Goal: Transaction & Acquisition: Purchase product/service

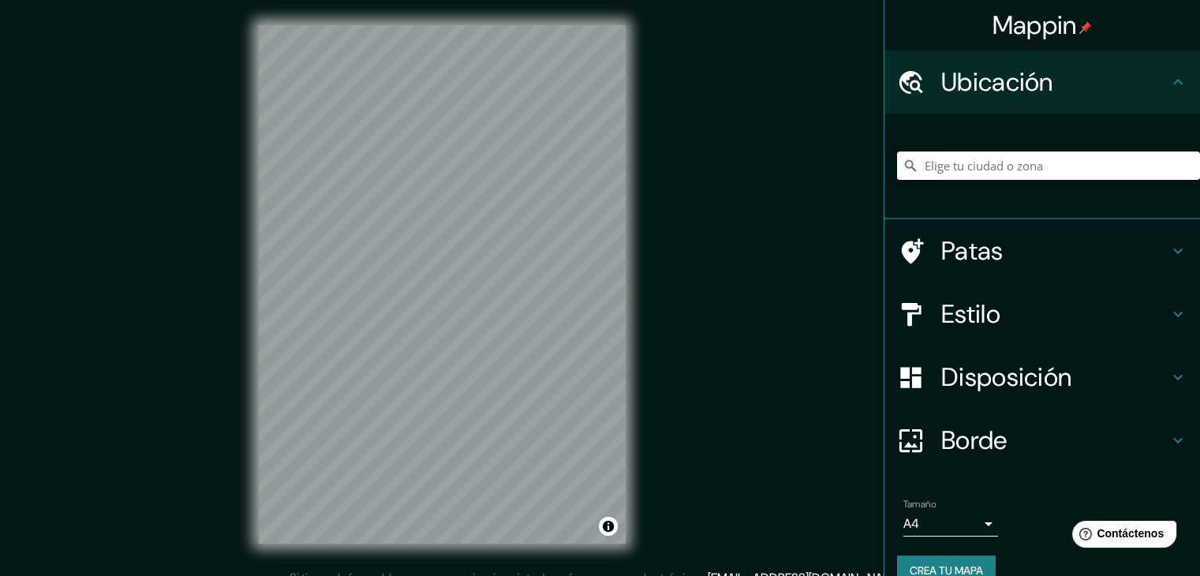
click at [953, 159] on input "Elige tu ciudad o zona" at bounding box center [1048, 165] width 303 height 28
click at [1002, 162] on input "Elige tu ciudad o zona" at bounding box center [1048, 165] width 303 height 28
click at [1041, 310] on h4 "Estilo" at bounding box center [1054, 314] width 227 height 32
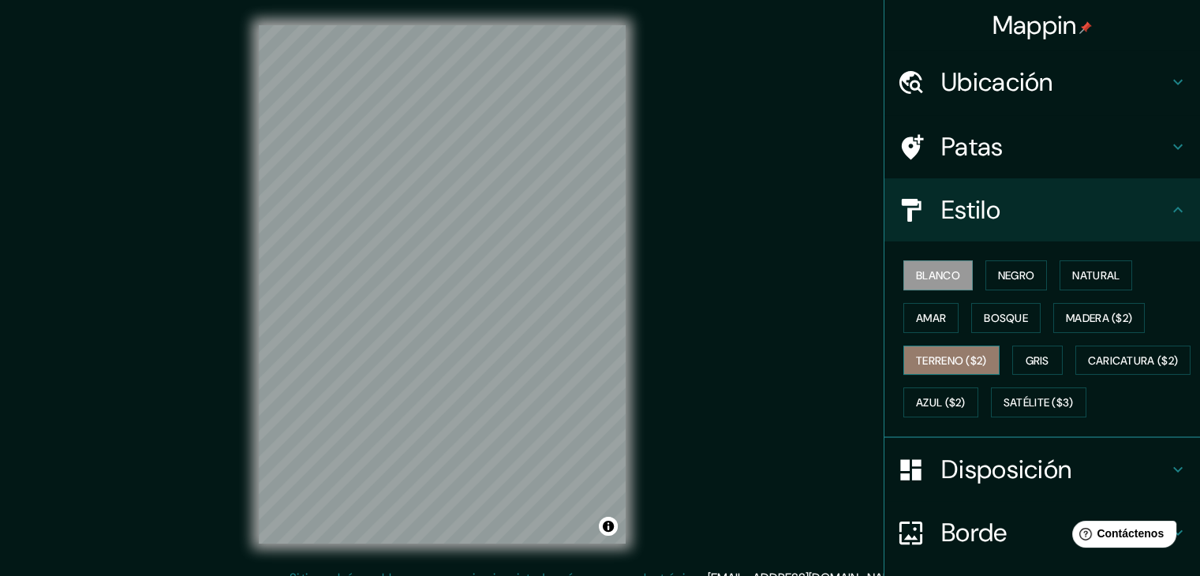
drag, startPoint x: 988, startPoint y: 368, endPoint x: 980, endPoint y: 365, distance: 8.5
click at [986, 368] on button "Terreno ($2)" at bounding box center [951, 361] width 96 height 30
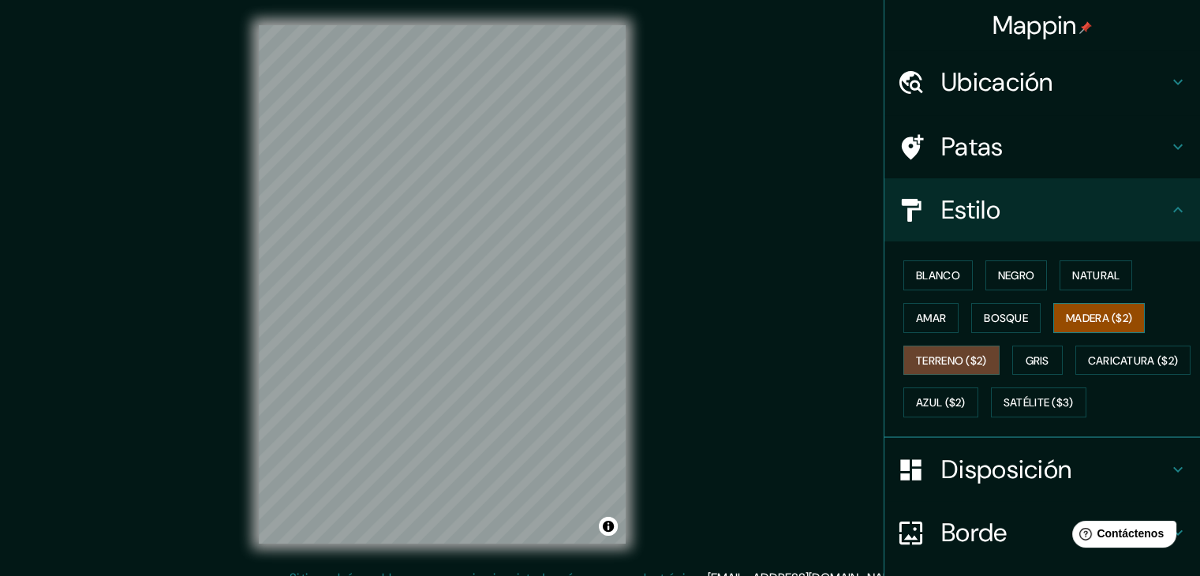
click at [1053, 316] on button "Madera ($2)" at bounding box center [1099, 318] width 92 height 30
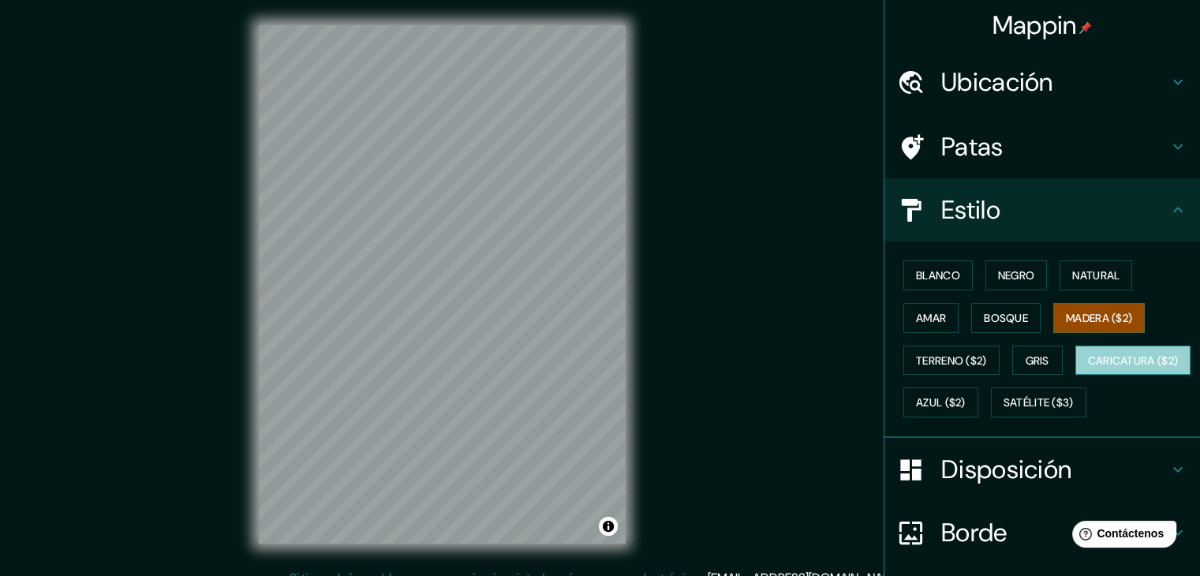
click at [1088, 368] on font "Caricatura ($2)" at bounding box center [1133, 360] width 91 height 14
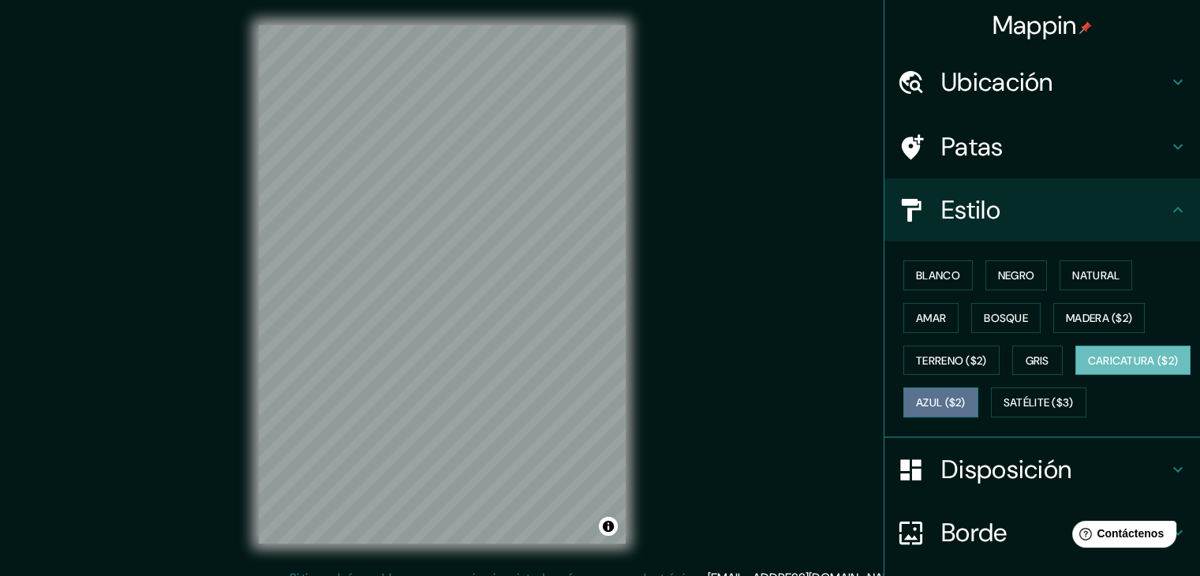
click at [966, 396] on font "Azul ($2)" at bounding box center [941, 403] width 50 height 14
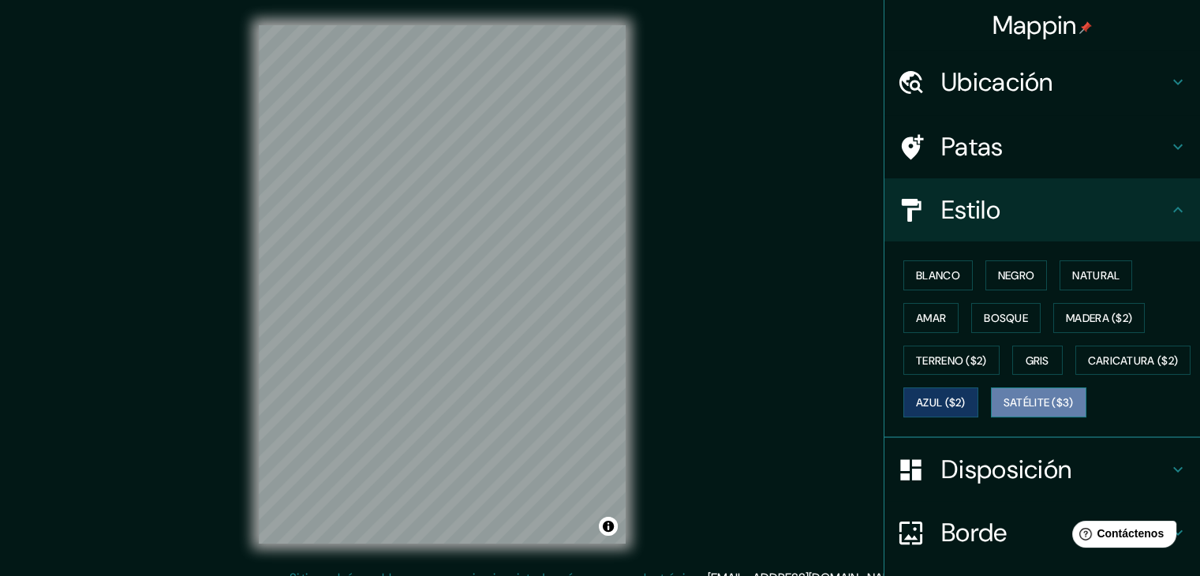
click at [1003, 410] on font "Satélite ($3)" at bounding box center [1038, 403] width 70 height 14
click at [998, 283] on font "Negro" at bounding box center [1016, 275] width 37 height 21
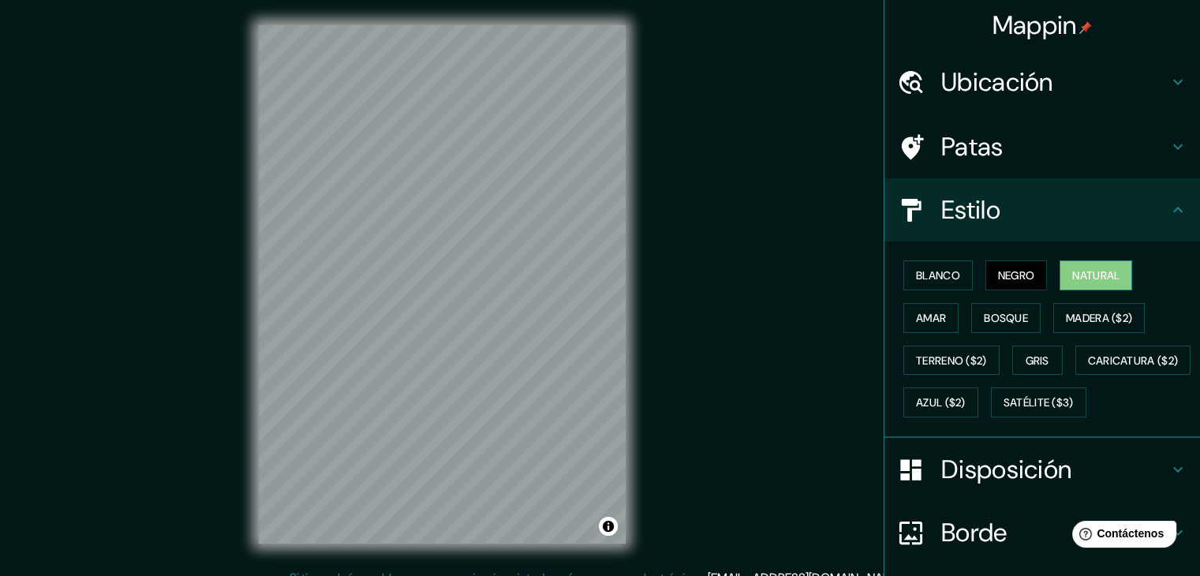
click at [1089, 269] on font "Natural" at bounding box center [1095, 275] width 47 height 14
click at [916, 308] on font "Amar" at bounding box center [931, 318] width 30 height 21
click at [1056, 159] on h4 "Patas" at bounding box center [1054, 147] width 227 height 32
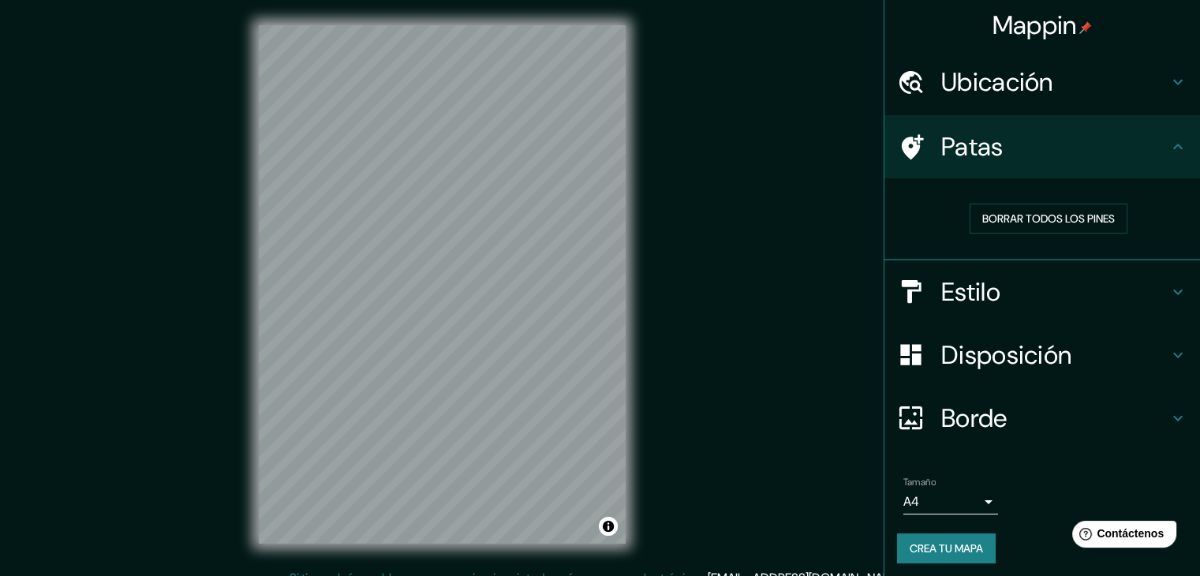
click at [1013, 363] on font "Disposición" at bounding box center [1006, 354] width 130 height 33
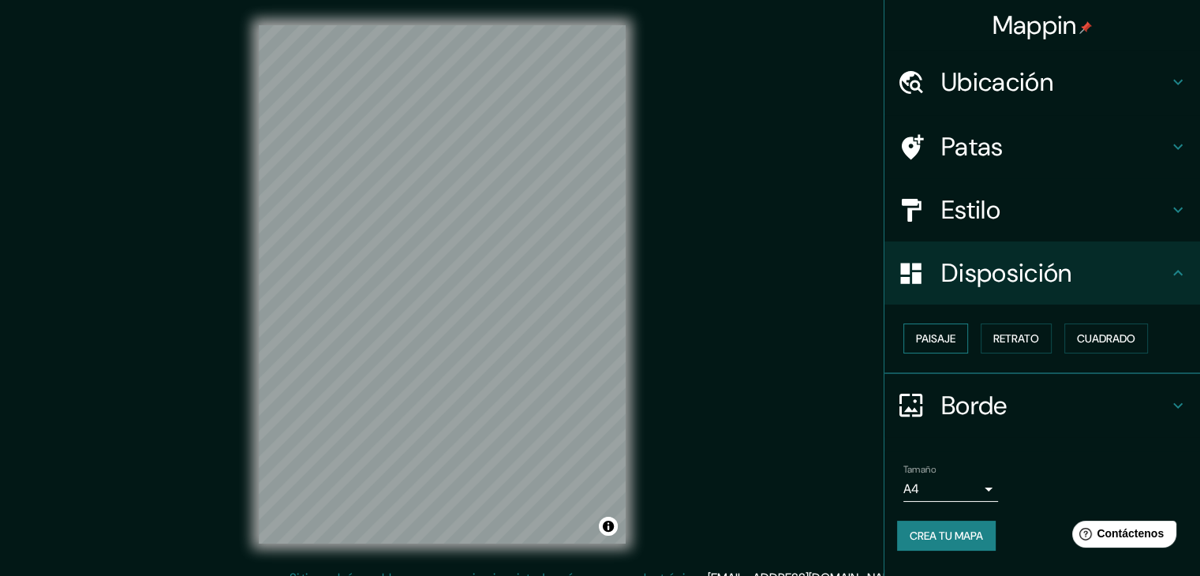
click at [946, 342] on font "Paisaje" at bounding box center [935, 338] width 39 height 14
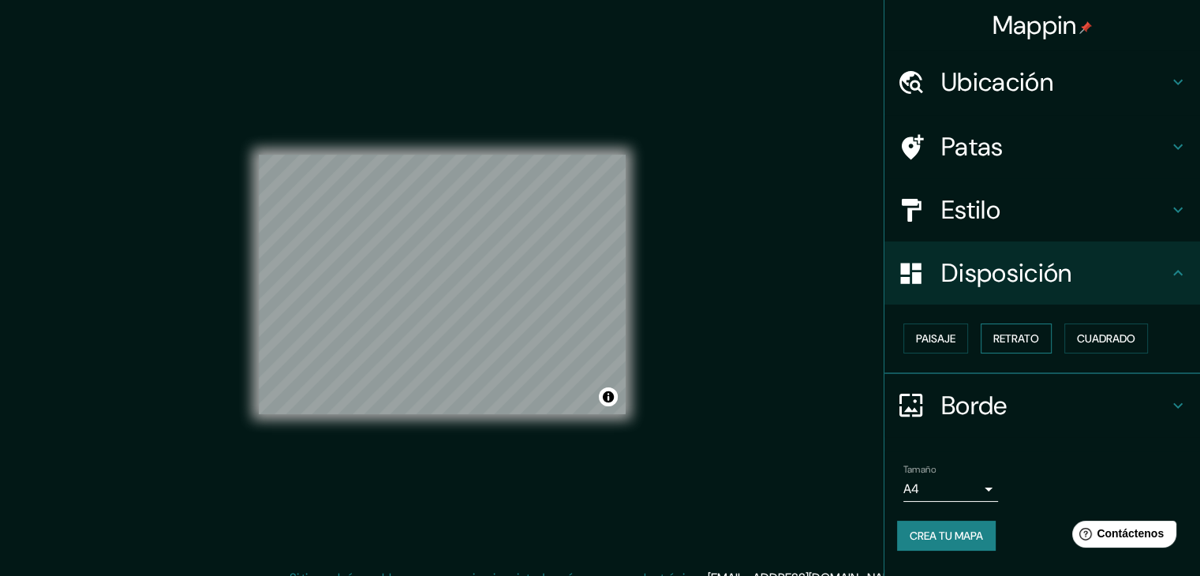
click at [1014, 341] on font "Retrato" at bounding box center [1016, 338] width 46 height 14
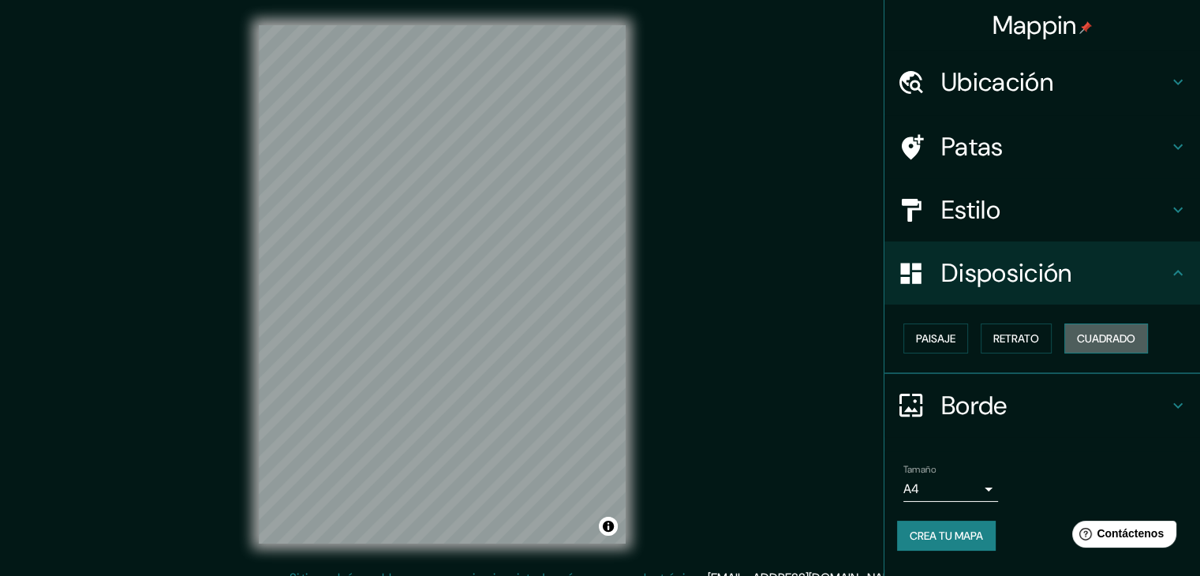
click at [1091, 331] on font "Cuadrado" at bounding box center [1106, 338] width 58 height 14
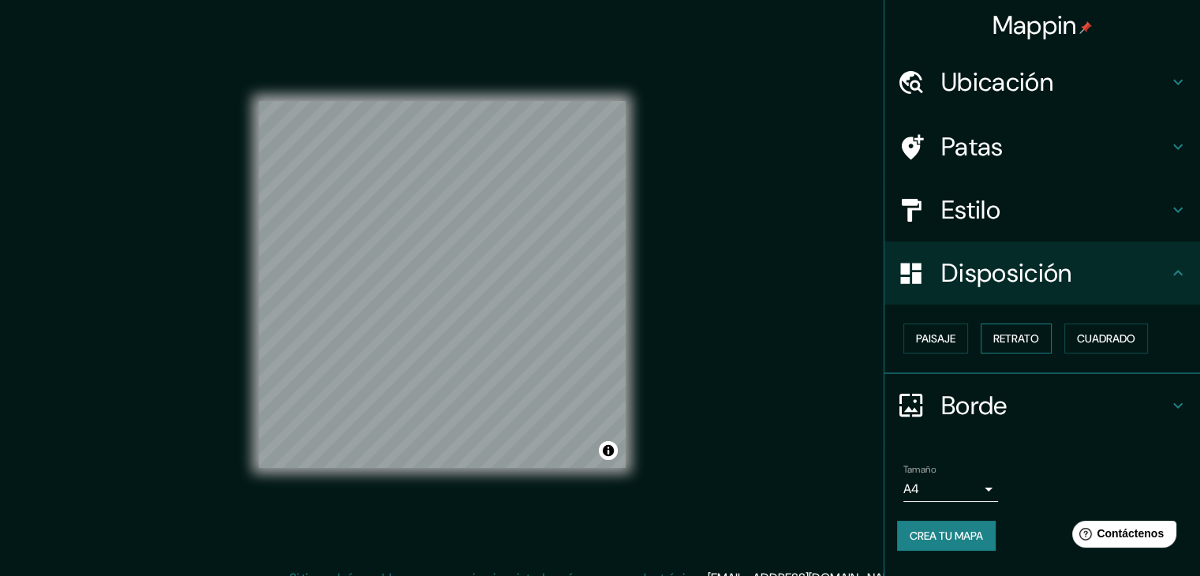
click at [1020, 337] on font "Retrato" at bounding box center [1016, 338] width 46 height 14
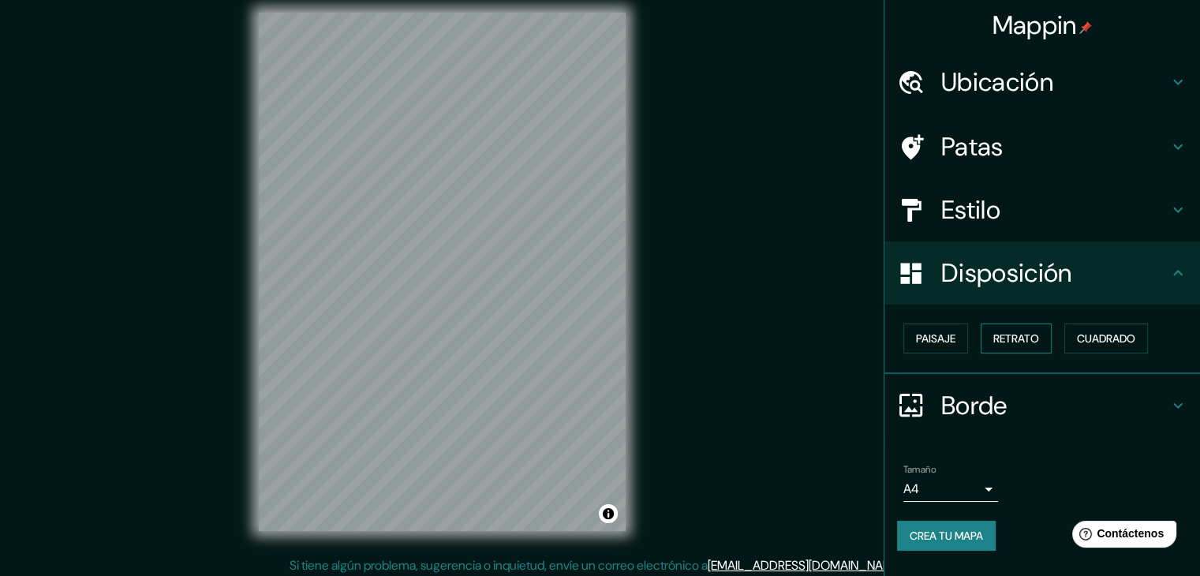
scroll to position [18, 0]
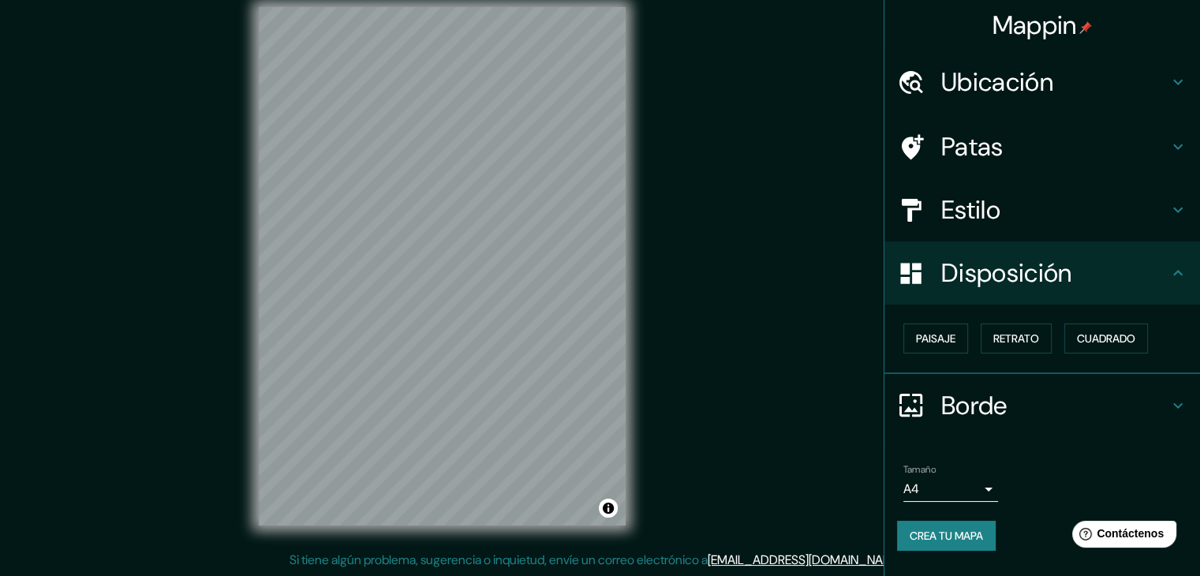
click at [1168, 260] on div "Disposición" at bounding box center [1042, 272] width 316 height 63
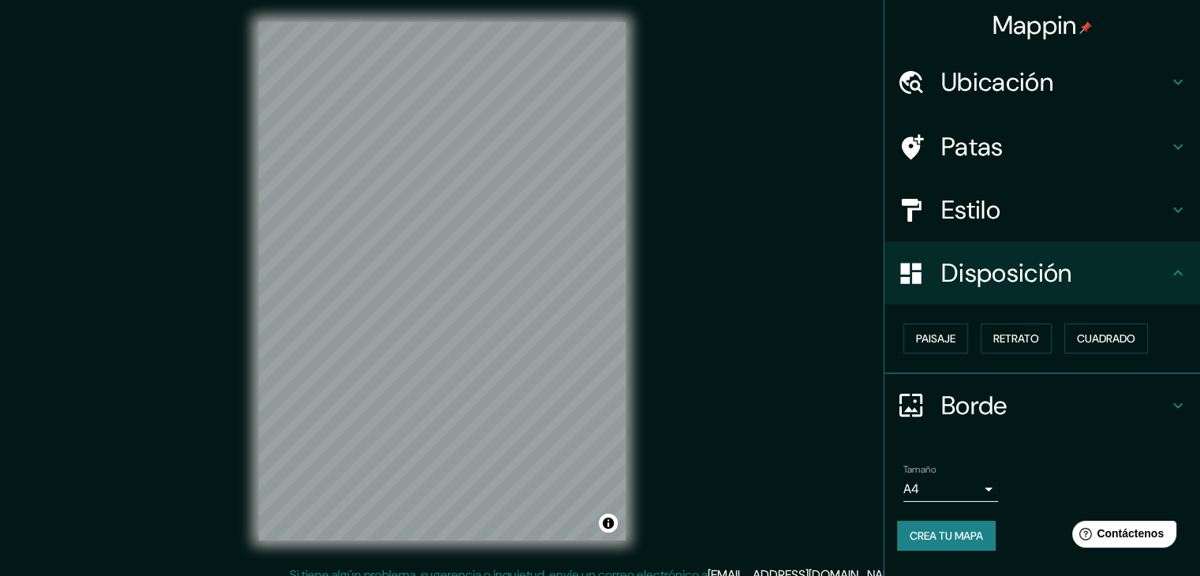
scroll to position [0, 0]
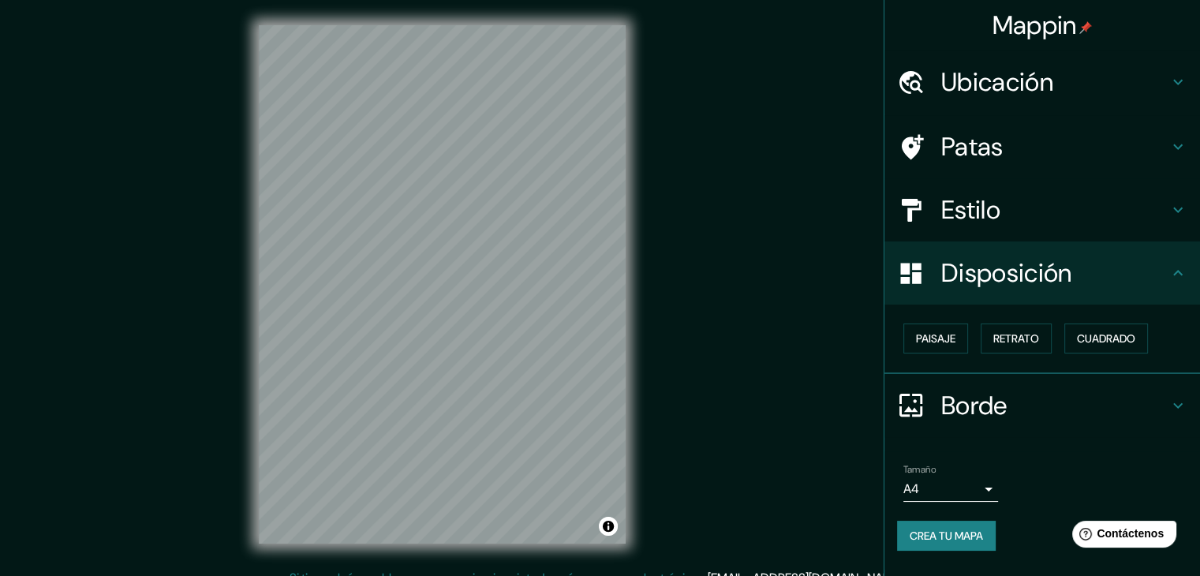
click at [1097, 88] on h4 "Ubicación" at bounding box center [1054, 82] width 227 height 32
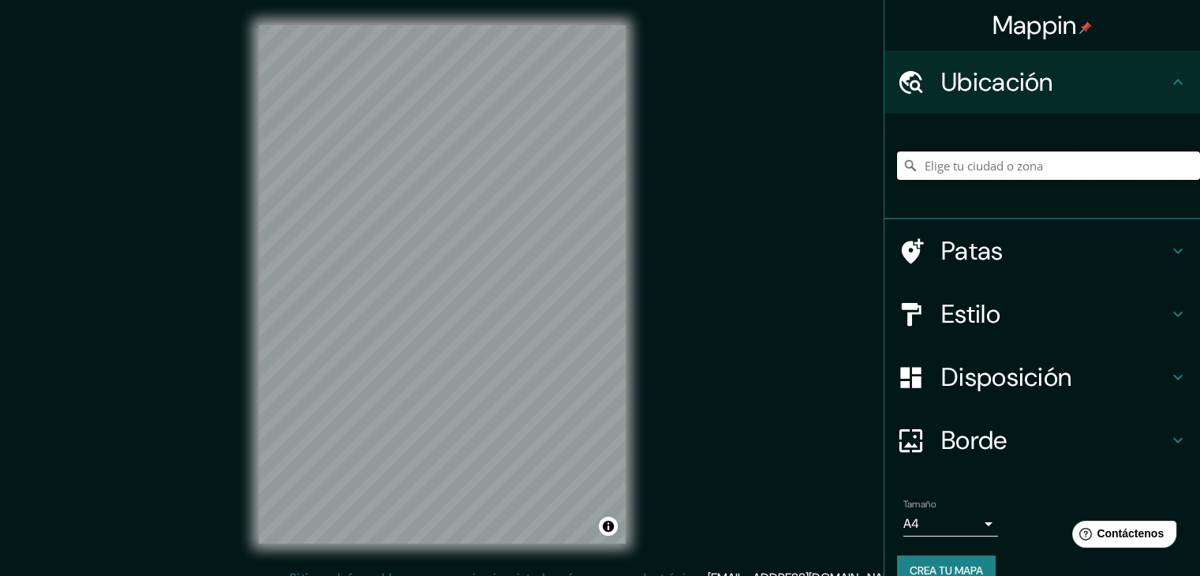
click at [1023, 177] on input "Elige tu ciudad o zona" at bounding box center [1048, 165] width 303 height 28
paste input "18.020313, -92.988506"
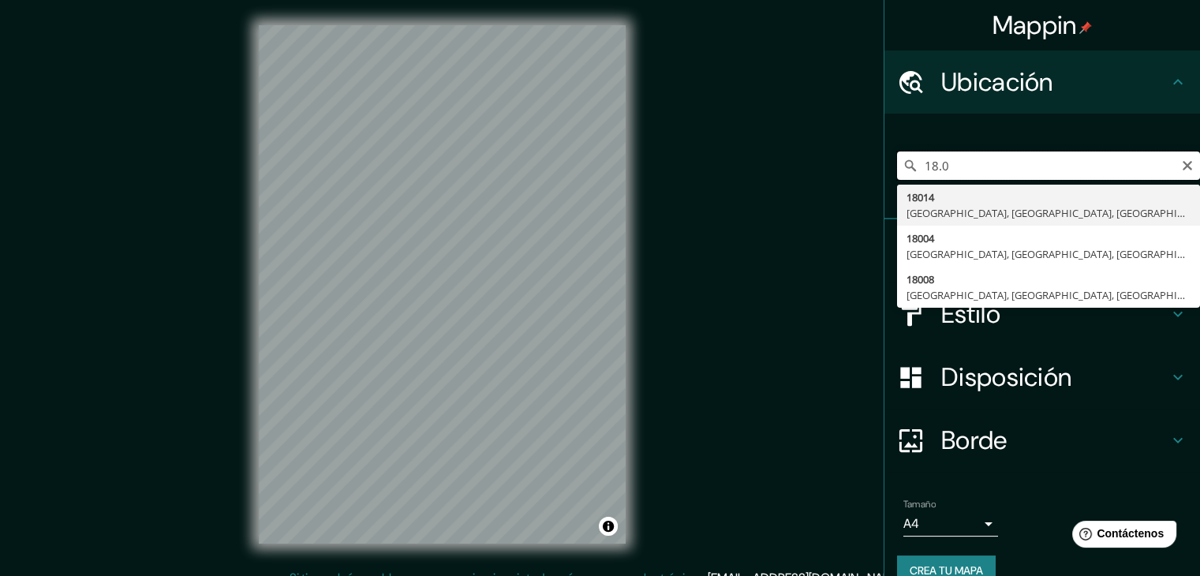
type input "18.0"
click at [973, 164] on input "18.0" at bounding box center [1048, 165] width 303 height 28
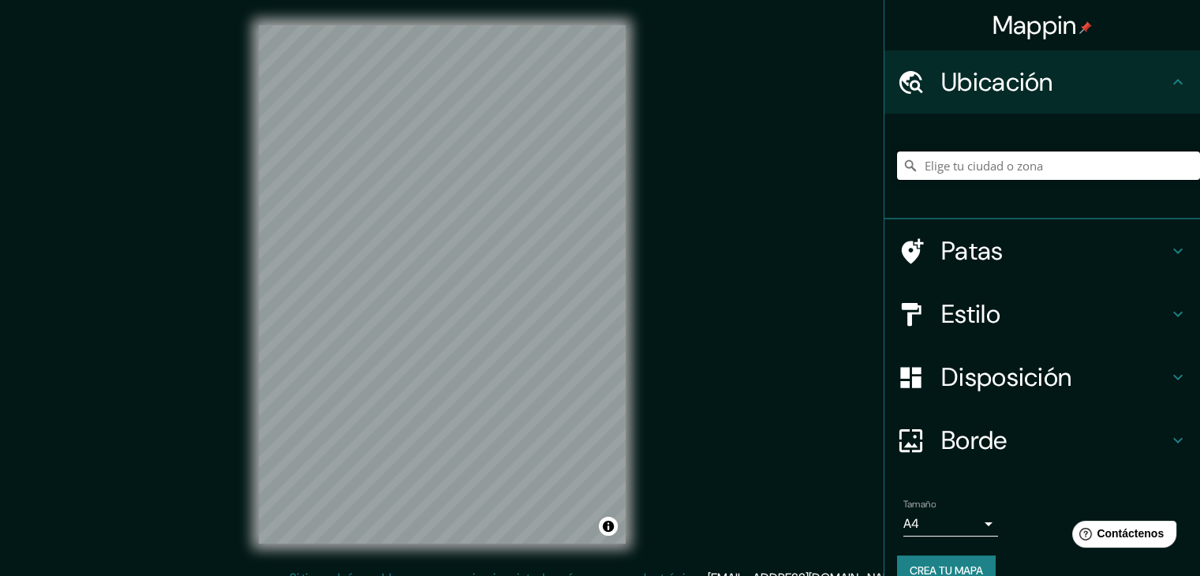
paste input "Fracc. Sol Campestre, [GEOGRAPHIC_DATA], [GEOGRAPHIC_DATA]."
click at [956, 174] on input "Fracc. Sol Campestre, [GEOGRAPHIC_DATA], [GEOGRAPHIC_DATA]." at bounding box center [1048, 165] width 303 height 28
type input "Nacajuca, [GEOGRAPHIC_DATA], [GEOGRAPHIC_DATA]"
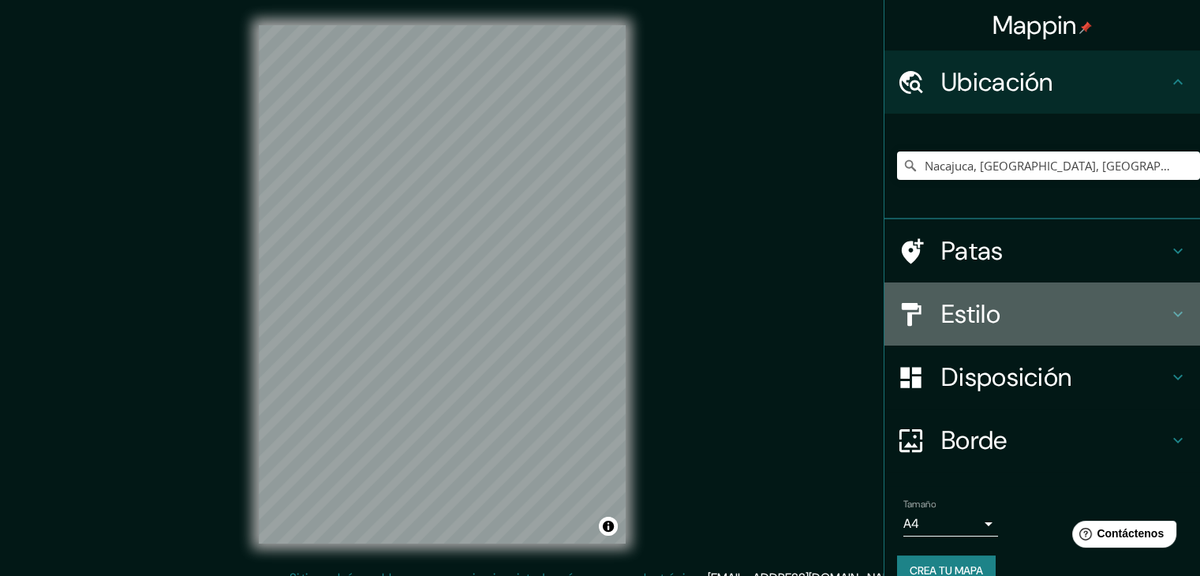
click at [975, 315] on font "Estilo" at bounding box center [970, 313] width 59 height 33
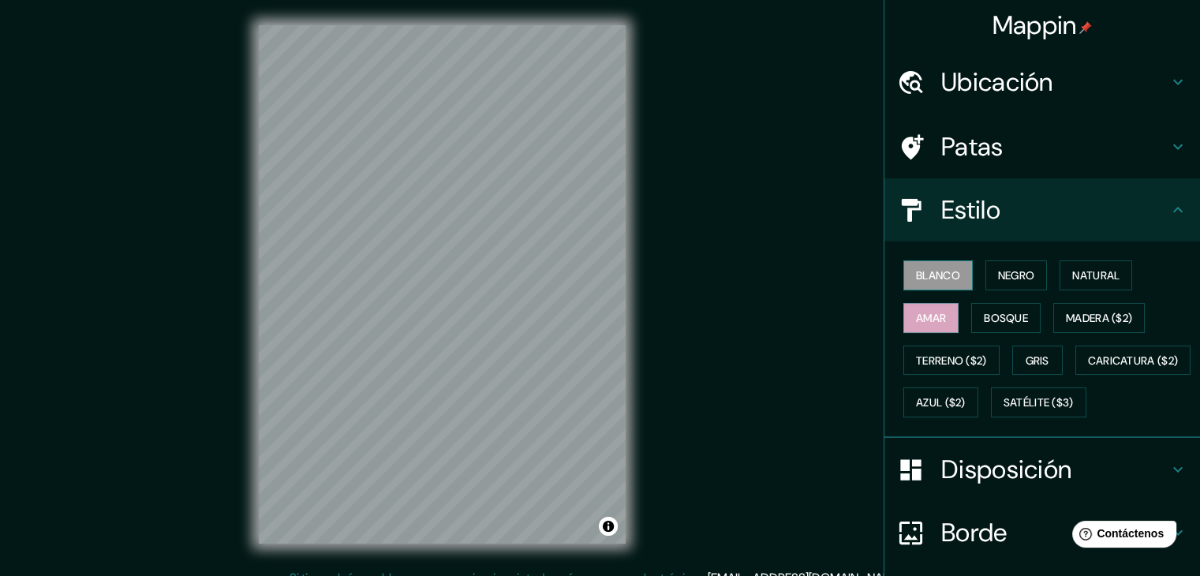
click at [941, 278] on font "Blanco" at bounding box center [938, 275] width 44 height 14
click at [953, 424] on div "Blanco Negro Natural Amar Bosque Madera ($2) Terreno ($2) Gris Caricatura ($2) …" at bounding box center [1048, 339] width 303 height 170
click at [1003, 410] on font "Satélite ($3)" at bounding box center [1038, 403] width 70 height 14
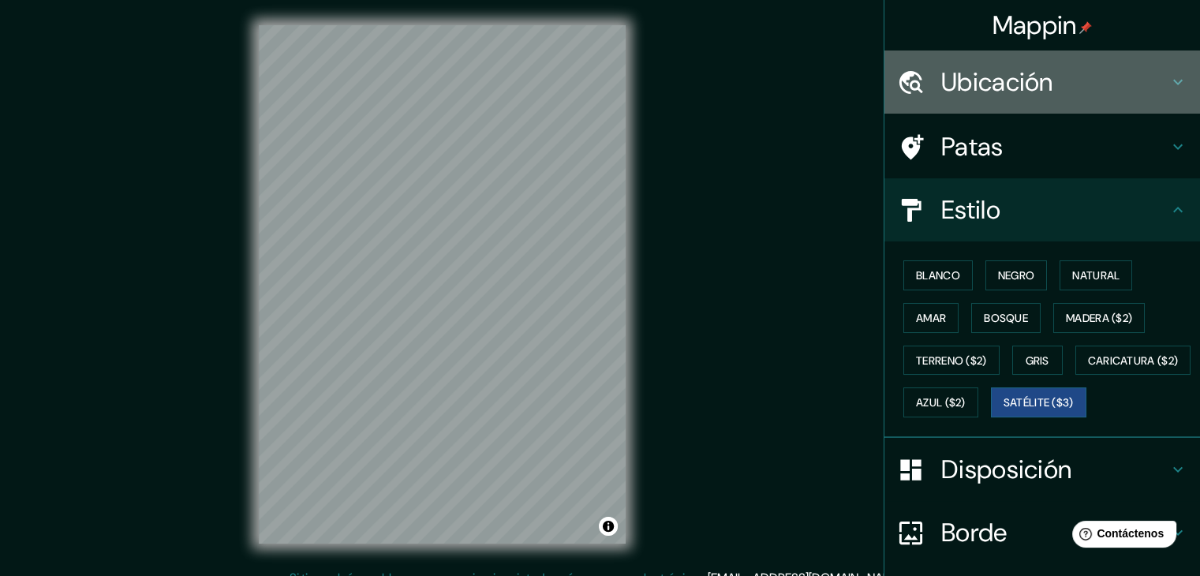
click at [1021, 95] on font "Ubicación" at bounding box center [997, 81] width 112 height 33
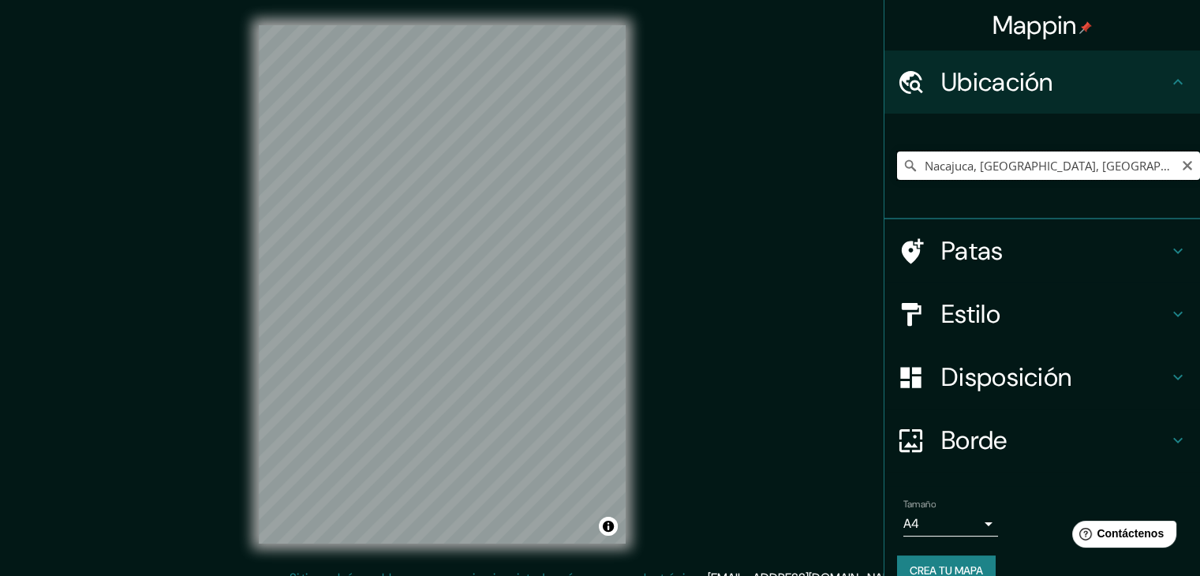
click at [1094, 153] on input "Nacajuca, [GEOGRAPHIC_DATA], [GEOGRAPHIC_DATA]" at bounding box center [1048, 165] width 303 height 28
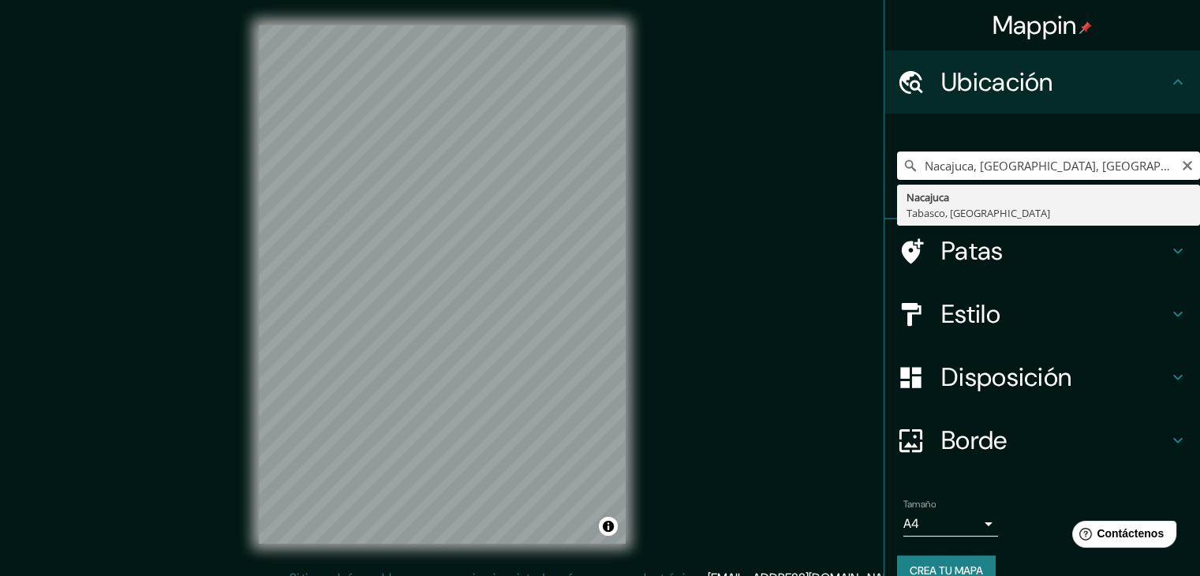
drag, startPoint x: 1092, startPoint y: 155, endPoint x: 888, endPoint y: 196, distance: 207.6
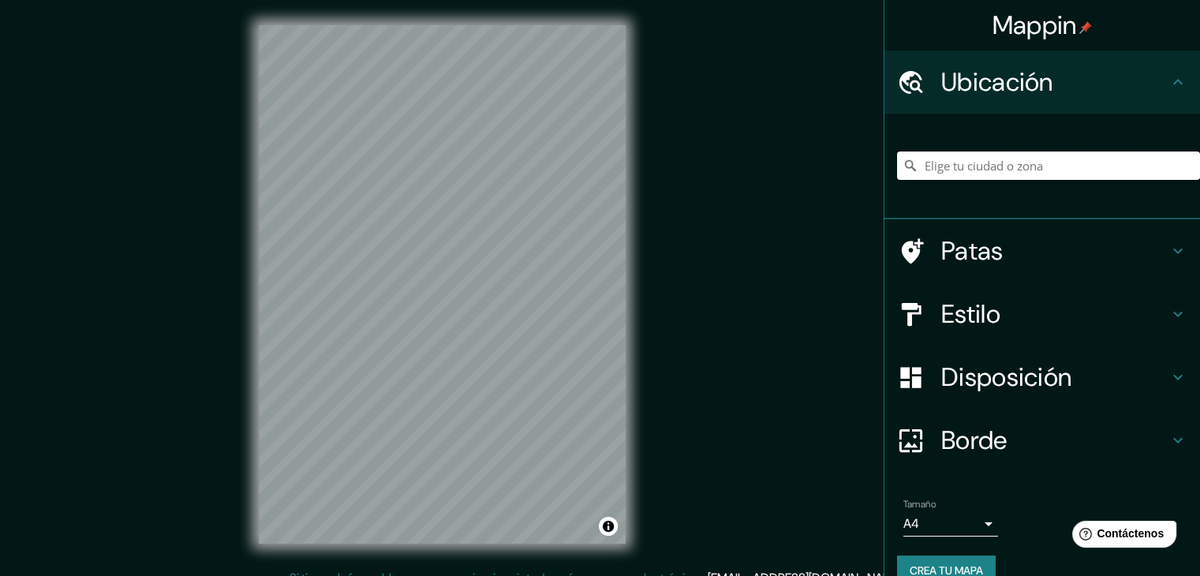
click at [959, 152] on input "Elige tu ciudad o zona" at bounding box center [1048, 165] width 303 height 28
click at [956, 167] on input "Elige tu ciudad o zona" at bounding box center [1048, 165] width 303 height 28
paste input "Fracc. Sol Campestre, [GEOGRAPHIC_DATA], [GEOGRAPHIC_DATA]."
drag, startPoint x: 910, startPoint y: 147, endPoint x: 899, endPoint y: 154, distance: 13.1
click at [898, 153] on input "dNacajuca, [GEOGRAPHIC_DATA], [GEOGRAPHIC_DATA]" at bounding box center [1048, 165] width 303 height 28
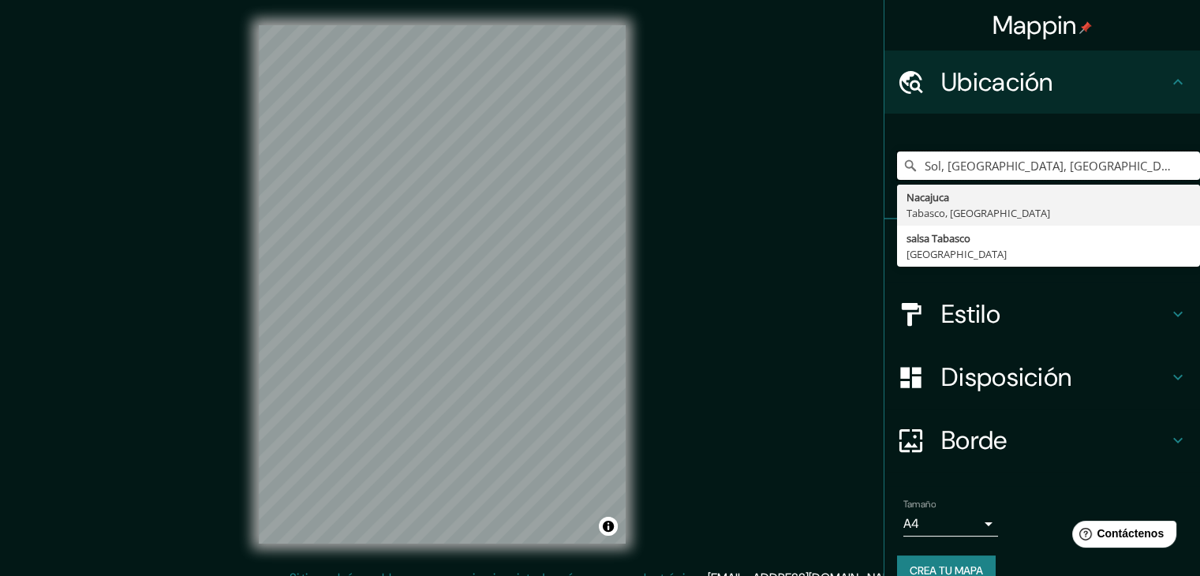
type input "Sol, [GEOGRAPHIC_DATA], [GEOGRAPHIC_DATA], [GEOGRAPHIC_DATA]"
